Goal: Information Seeking & Learning: Learn about a topic

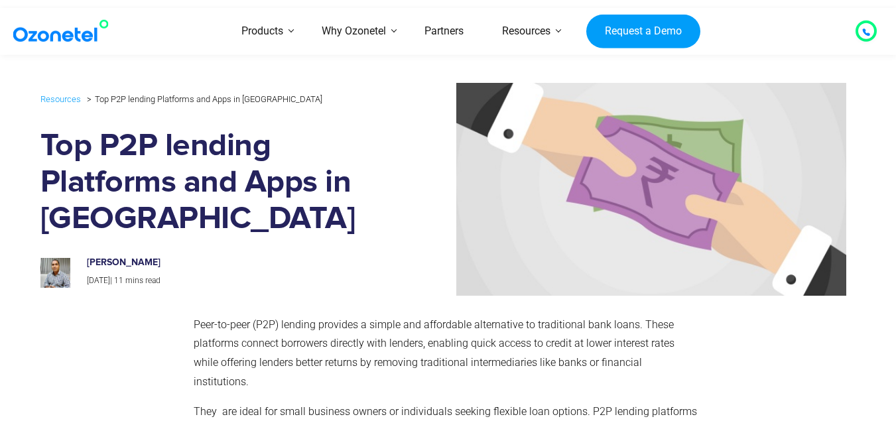
scroll to position [177, 0]
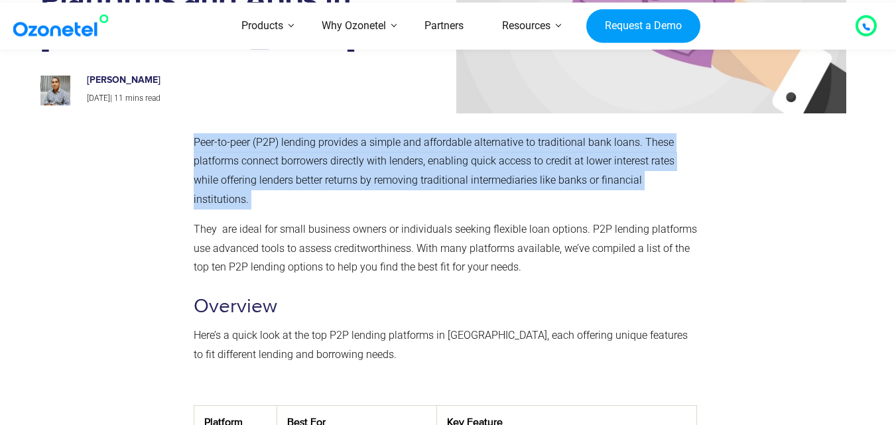
drag, startPoint x: 194, startPoint y: 139, endPoint x: 284, endPoint y: 198, distance: 107.4
click at [285, 198] on p "Peer-to-peer (P2P) lending provides a simple and affordable alternative to trad…" at bounding box center [445, 171] width 503 height 76
copy p "Peer-to-peer (P2P) lending provides a simple and affordable alternative to trad…"
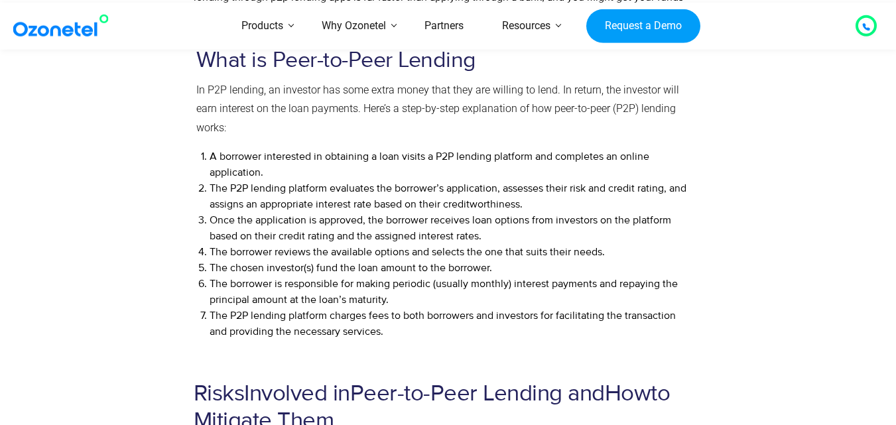
scroll to position [1436, 0]
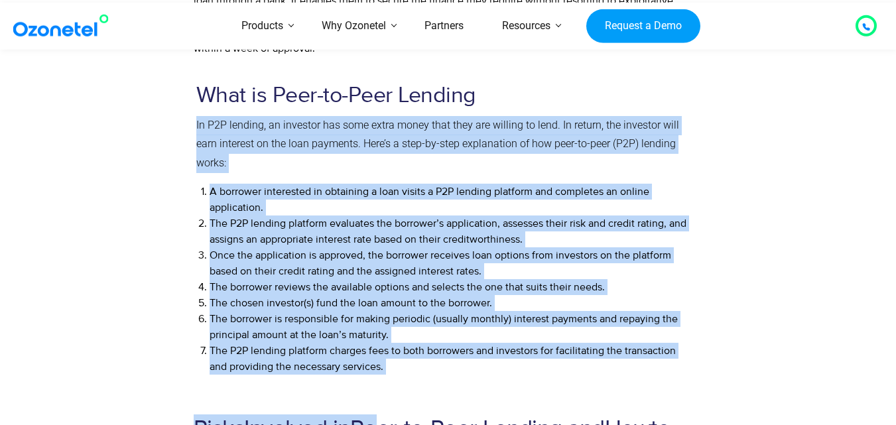
drag, startPoint x: 197, startPoint y: 124, endPoint x: 389, endPoint y: 357, distance: 301.9
copy div "In P2P lending, an investor has some extra money that they are willing to lend.…"
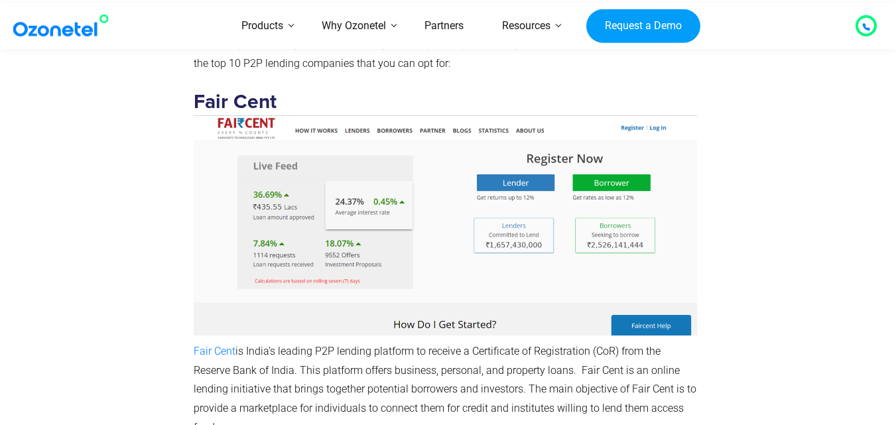
scroll to position [2408, 0]
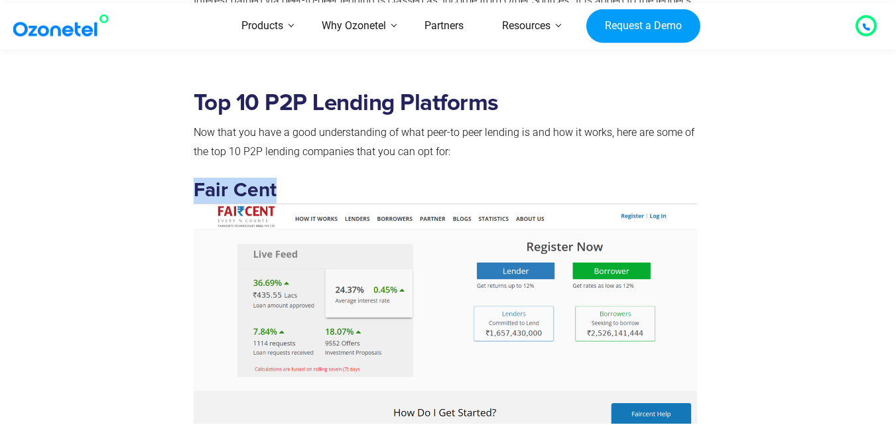
drag, startPoint x: 194, startPoint y: 189, endPoint x: 306, endPoint y: 200, distance: 111.9
click at [306, 200] on h3 "Fair Cent" at bounding box center [445, 300] width 503 height 245
copy strong "Fair Cent"
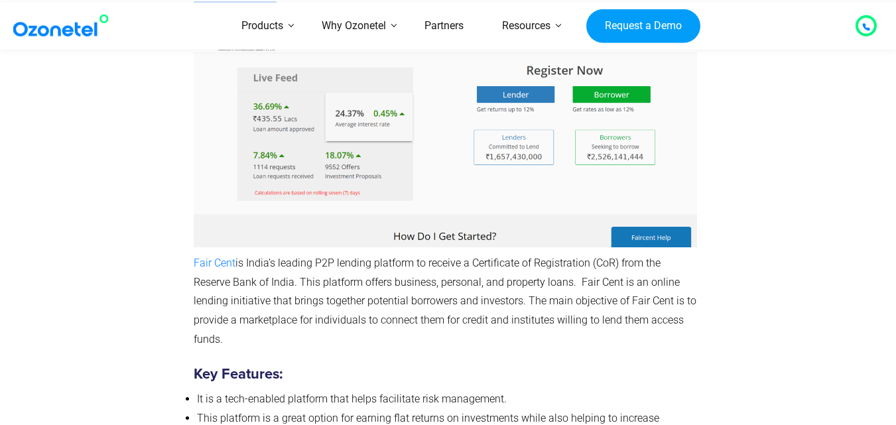
scroll to position [2674, 0]
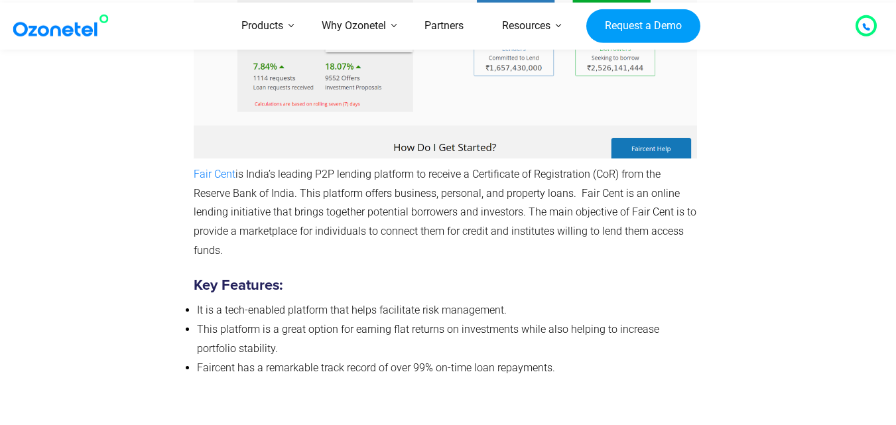
click at [270, 251] on p "Fair Cent is India’s leading P2P lending platform to receive a Certificate of R…" at bounding box center [445, 212] width 503 height 95
click at [192, 168] on div "Top 10 P2P Lending Platforms Now that you have a good understanding of what pee…" at bounding box center [445, 104] width 517 height 581
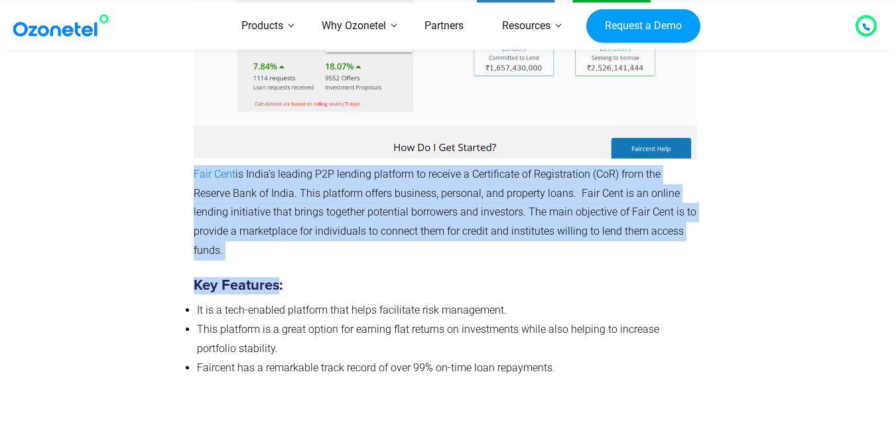
drag, startPoint x: 192, startPoint y: 168, endPoint x: 259, endPoint y: 261, distance: 113.9
click at [259, 261] on div "Top 10 P2P Lending Platforms Now that you have a good understanding of what pee…" at bounding box center [445, 104] width 517 height 581
click at [255, 260] on p "Fair Cent is India’s leading P2P lending platform to receive a Certificate of R…" at bounding box center [445, 212] width 503 height 95
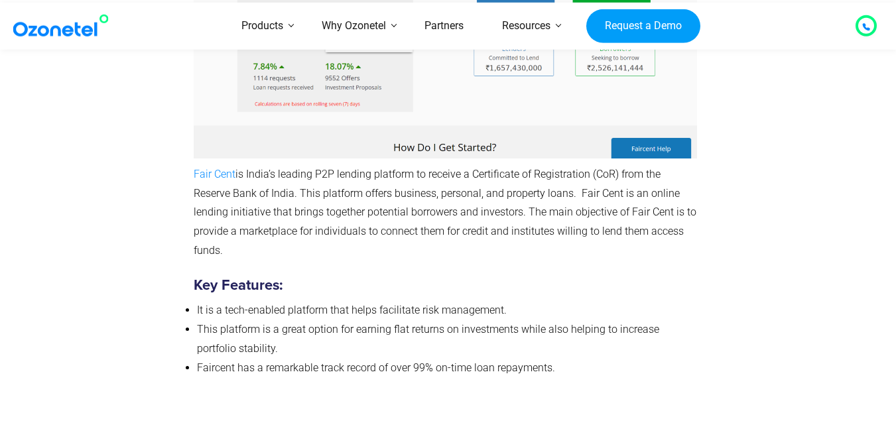
click at [196, 176] on div "Top 10 P2P Lending Platforms Now that you have a good understanding of what pee…" at bounding box center [445, 104] width 517 height 581
click at [195, 172] on span "Fair Cent" at bounding box center [215, 174] width 42 height 13
drag, startPoint x: 196, startPoint y: 174, endPoint x: 215, endPoint y: 192, distance: 25.8
click at [216, 200] on p "Fair Cent is India’s leading P2P lending platform to receive a Certificate of R…" at bounding box center [445, 212] width 503 height 95
click at [191, 170] on div "Top 10 P2P Lending Platforms Now that you have a good understanding of what pee…" at bounding box center [445, 104] width 517 height 581
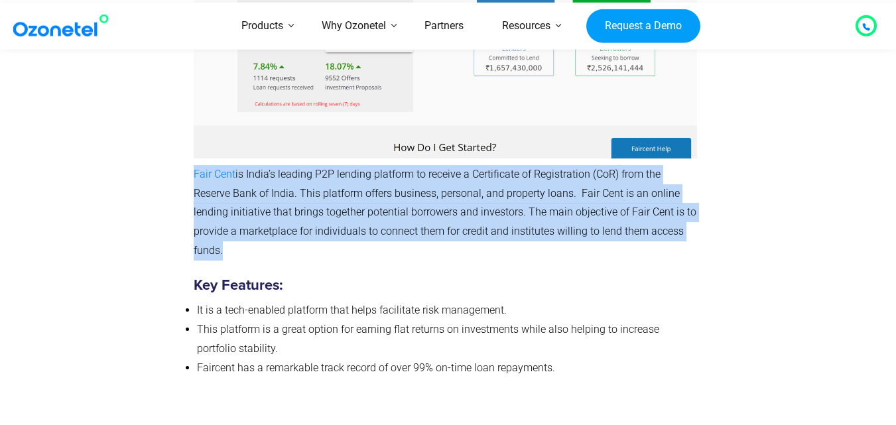
drag, startPoint x: 191, startPoint y: 170, endPoint x: 233, endPoint y: 251, distance: 91.1
click at [232, 252] on div "Top 10 P2P Lending Platforms Now that you have a good understanding of what pee…" at bounding box center [445, 104] width 517 height 581
copy p "Fair Cent is India’s leading P2P lending platform to receive a Certificate of R…"
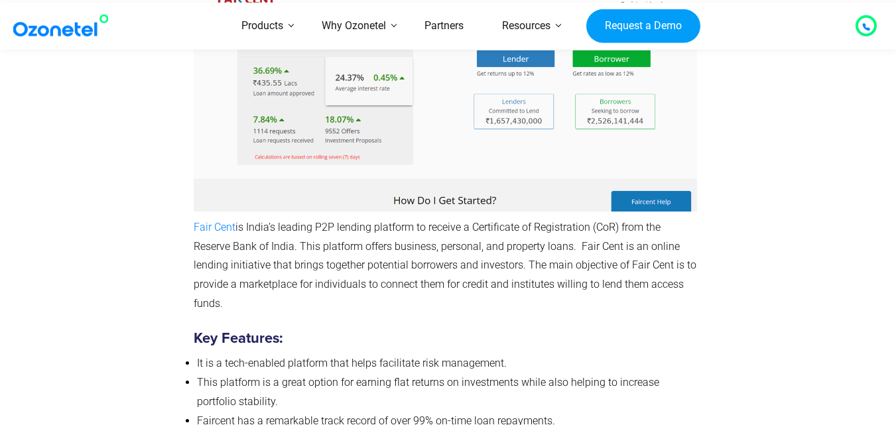
scroll to position [2709, 0]
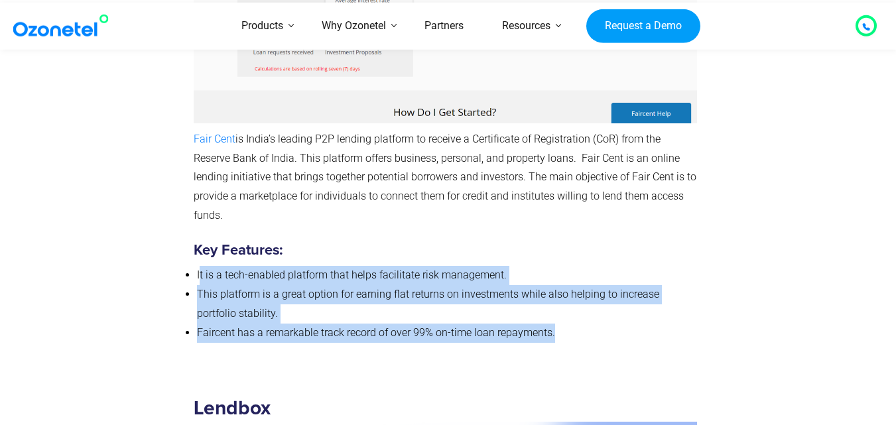
drag, startPoint x: 198, startPoint y: 273, endPoint x: 559, endPoint y: 341, distance: 367.1
click at [559, 341] on ul "It is a tech-enabled platform that helps facilitate risk management. This platf…" at bounding box center [445, 304] width 503 height 76
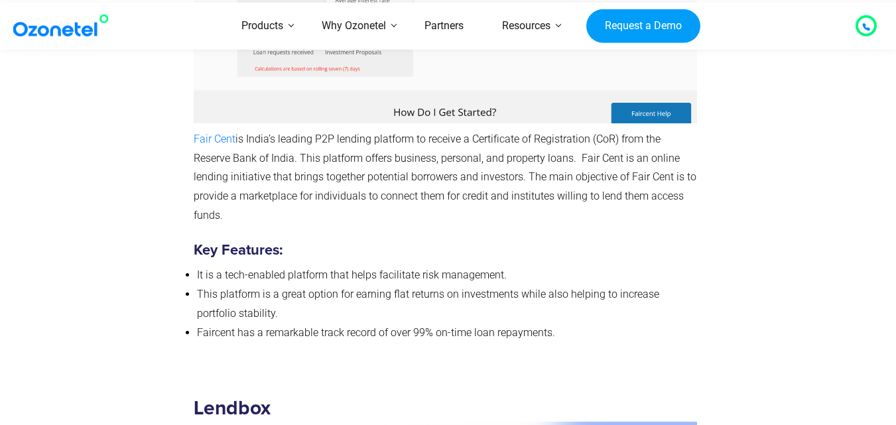
click at [190, 265] on div "Top 10 P2P Lending Platforms Now that you have a good understanding of what pee…" at bounding box center [445, 69] width 517 height 581
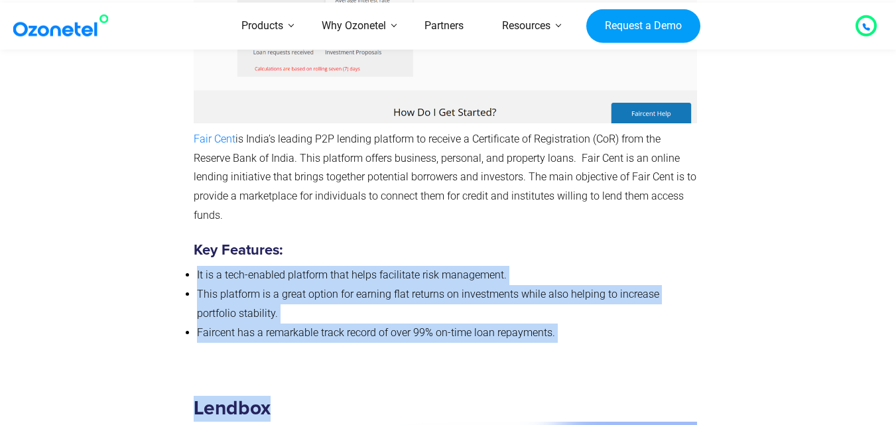
drag, startPoint x: 195, startPoint y: 273, endPoint x: 563, endPoint y: 375, distance: 381.9
copy div "It is a tech-enabled platform that helps facilitate risk management. This platf…"
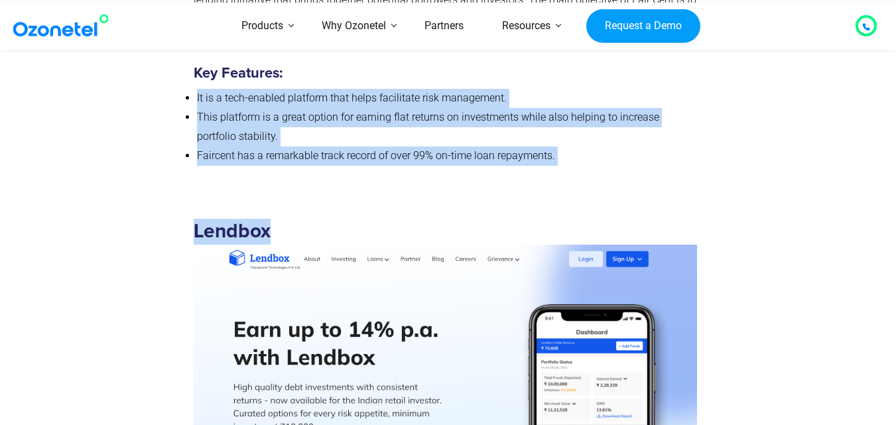
scroll to position [2974, 0]
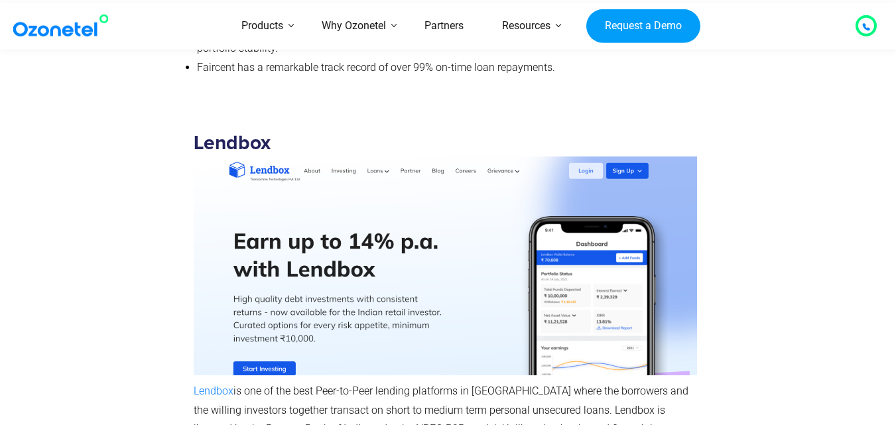
click at [737, 176] on div at bounding box center [777, 349] width 147 height 485
click at [189, 140] on div "Lendbox Lendbox is one of the best Peer-to-Peer lending platforms in India wher…" at bounding box center [445, 349] width 517 height 485
copy strong "Lendbox"
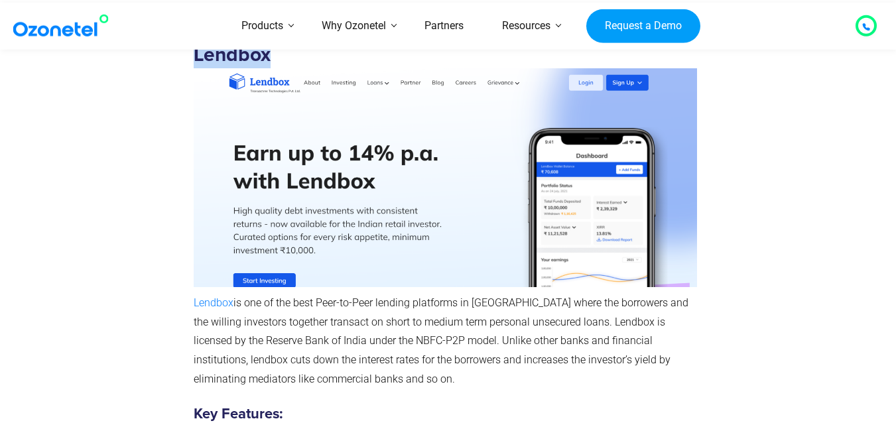
scroll to position [3151, 0]
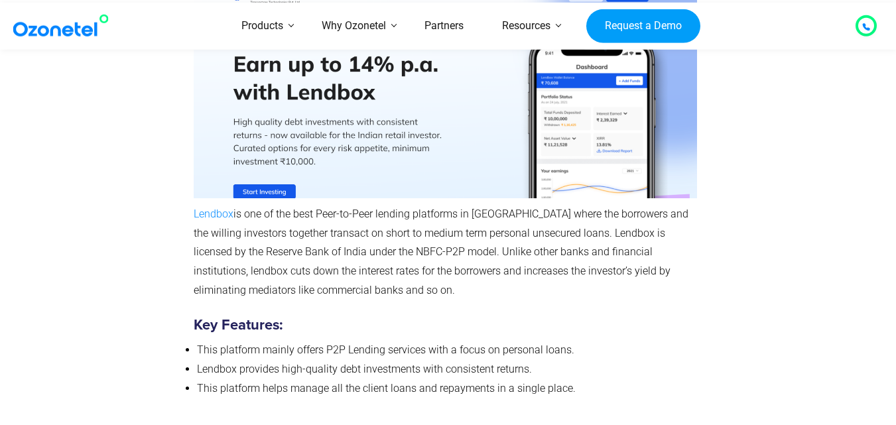
click at [195, 211] on span "Lendbox" at bounding box center [214, 214] width 40 height 13
click at [202, 216] on span "Lendbox" at bounding box center [214, 214] width 40 height 13
click at [196, 212] on span "Lendbox" at bounding box center [214, 214] width 40 height 13
click at [196, 210] on span "Lendbox" at bounding box center [214, 214] width 40 height 13
click at [197, 212] on span "Lendbox" at bounding box center [214, 214] width 40 height 13
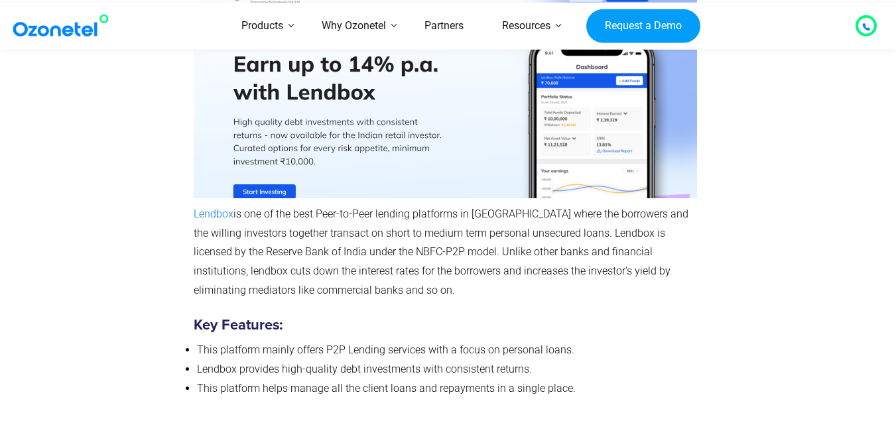
drag, startPoint x: 197, startPoint y: 212, endPoint x: 0, endPoint y: 85, distance: 234.2
click at [271, 275] on p "Lendbox is one of the best Peer-to-Peer lending platforms in India where the bo…" at bounding box center [445, 252] width 503 height 95
click at [188, 210] on div "Lendbox Lendbox is one of the best Peer-to-Peer lending platforms in India wher…" at bounding box center [445, 172] width 517 height 485
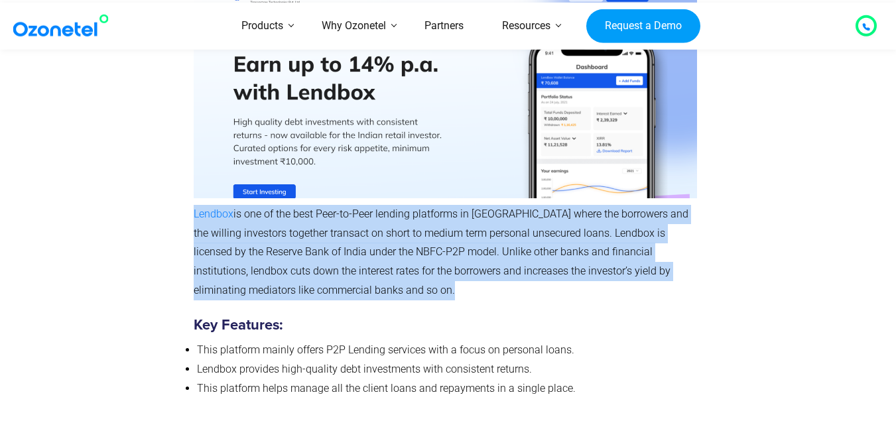
drag, startPoint x: 188, startPoint y: 211, endPoint x: 350, endPoint y: 294, distance: 182.7
click at [350, 294] on div "Lendbox Lendbox is one of the best Peer-to-Peer lending platforms in India wher…" at bounding box center [445, 172] width 517 height 485
copy p "Lendbox is one of the best Peer-to-Peer lending platforms in India where the bo…"
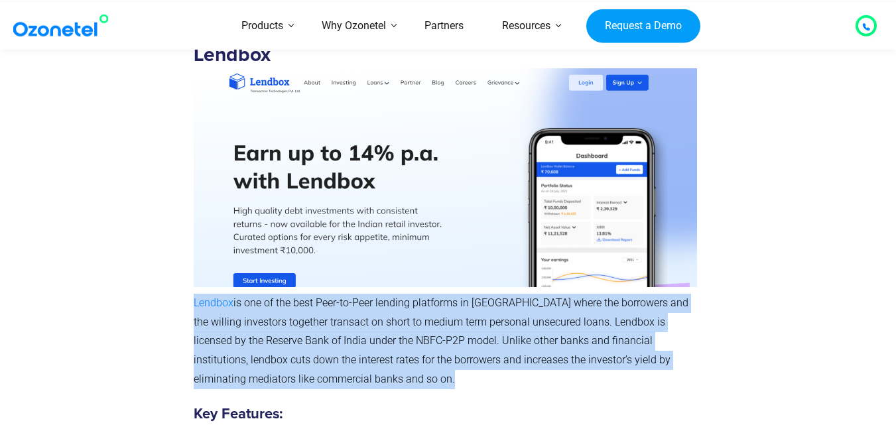
drag, startPoint x: 783, startPoint y: 263, endPoint x: 751, endPoint y: 276, distance: 34.2
click at [784, 263] on div at bounding box center [777, 261] width 147 height 485
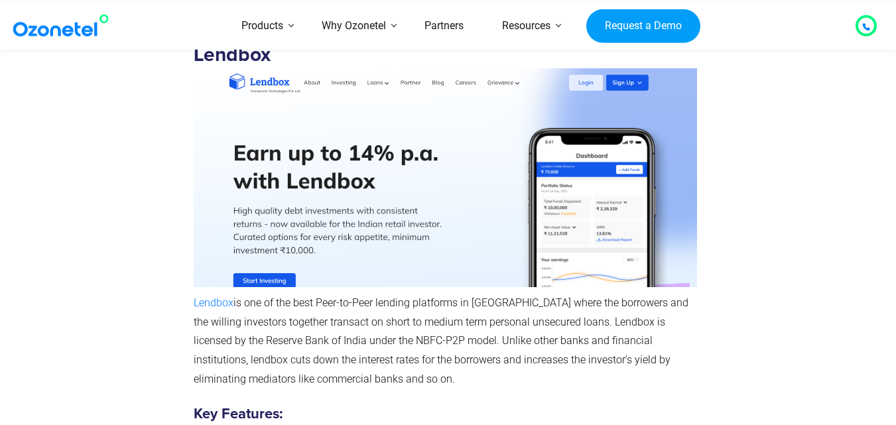
scroll to position [3239, 0]
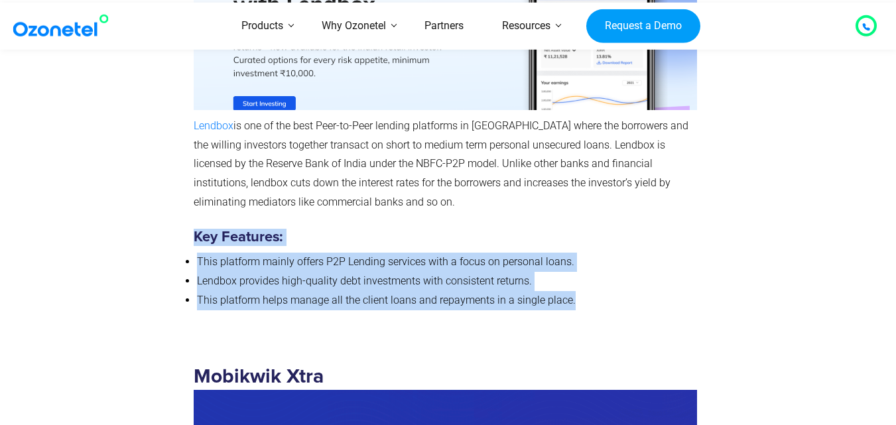
drag, startPoint x: 194, startPoint y: 231, endPoint x: 575, endPoint y: 298, distance: 387.1
click at [575, 298] on div "Lendbox Lendbox is one of the best Peer-to-Peer lending platforms in India wher…" at bounding box center [445, 87] width 503 height 444
copy div "Key Features: This platform mainly offers P2P Lending services with a focus on …"
